Goal: Task Accomplishment & Management: Use online tool/utility

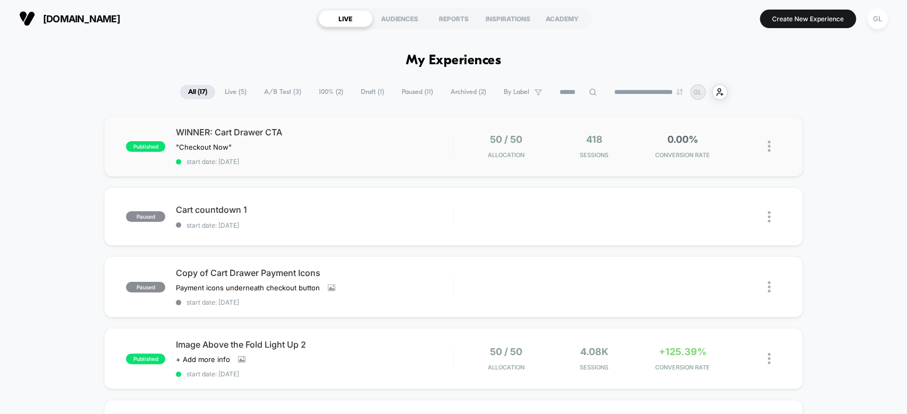
click at [768, 145] on img at bounding box center [769, 146] width 3 height 11
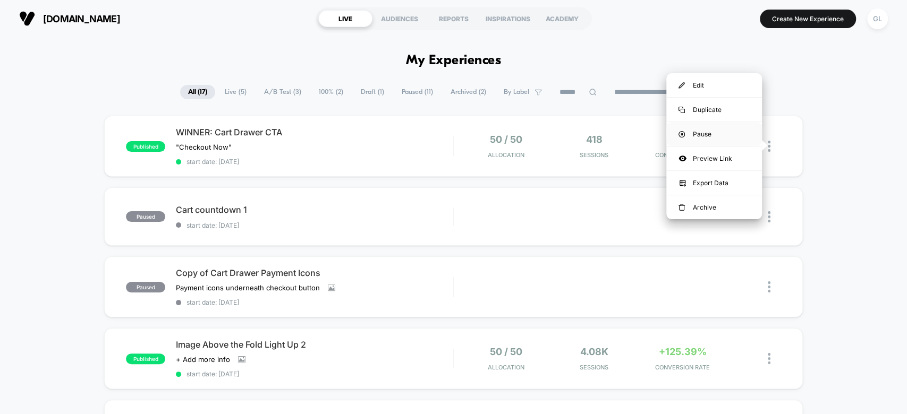
click at [741, 134] on div "Pause" at bounding box center [714, 134] width 96 height 24
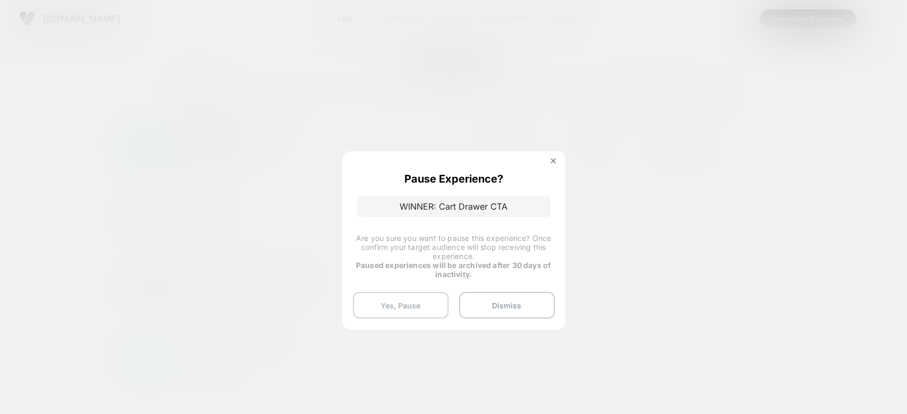
click at [411, 310] on button "Yes, Pause" at bounding box center [401, 305] width 96 height 27
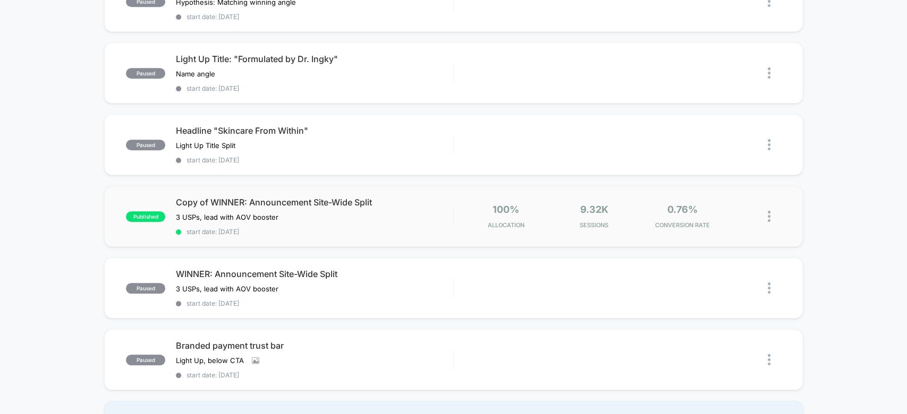
scroll to position [567, 0]
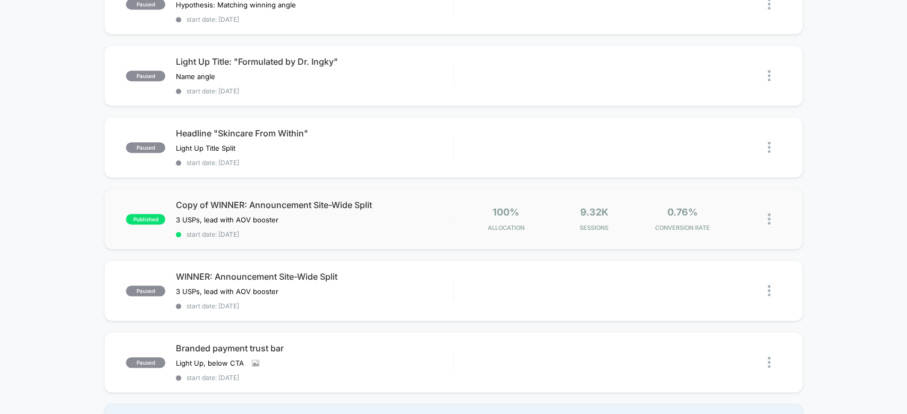
click at [456, 224] on div "published Copy of WINNER: Announcement Site-Wide Split 3 USPs, lead with AOV bo…" at bounding box center [453, 219] width 698 height 61
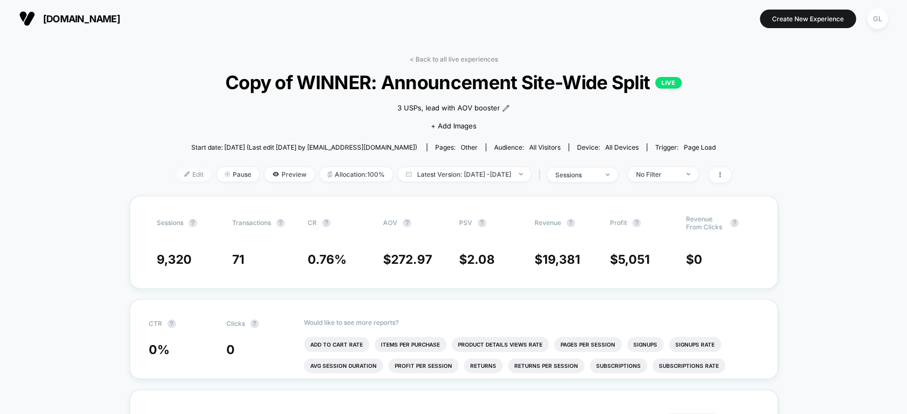
click at [176, 173] on span "Edit" at bounding box center [193, 174] width 35 height 14
